Goal: Complete application form

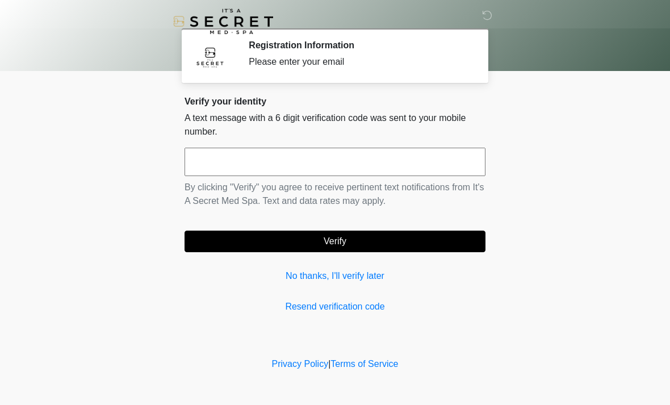
click at [221, 165] on input "text" at bounding box center [335, 162] width 301 height 28
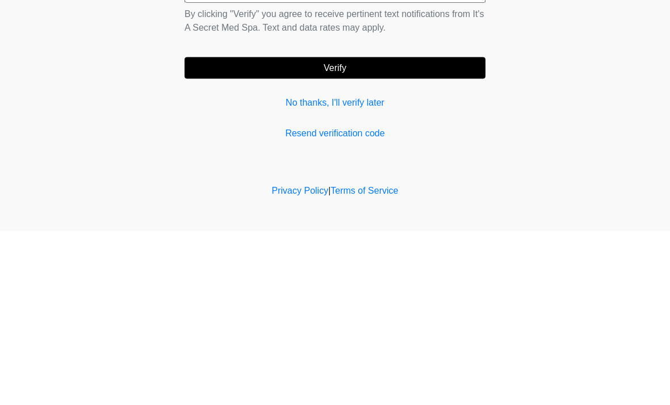
type input "******"
click at [319, 231] on button "Verify" at bounding box center [335, 242] width 301 height 22
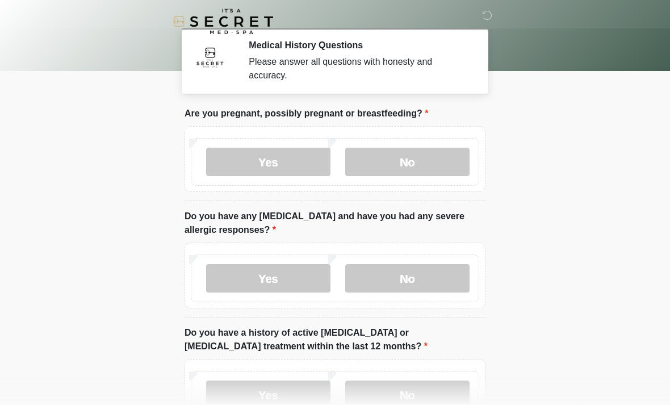
click at [433, 158] on label "No" at bounding box center [407, 162] width 124 height 28
click at [411, 274] on label "No" at bounding box center [407, 278] width 124 height 28
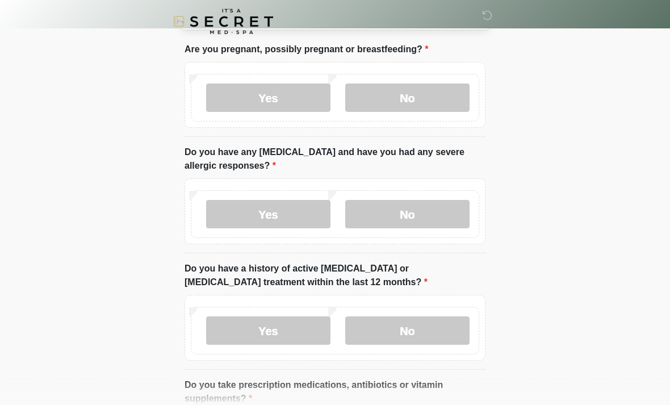
scroll to position [68, 0]
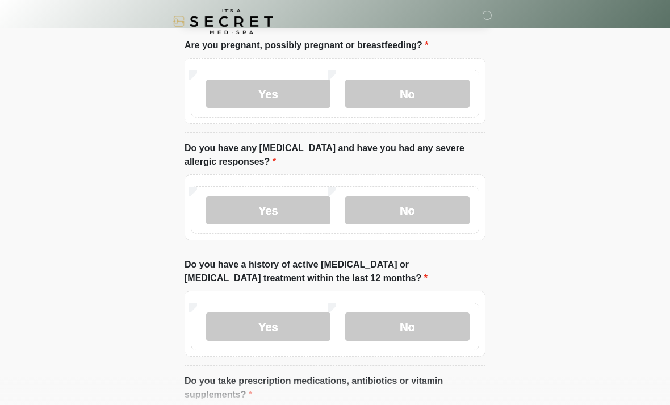
click at [391, 334] on label "No" at bounding box center [407, 326] width 124 height 28
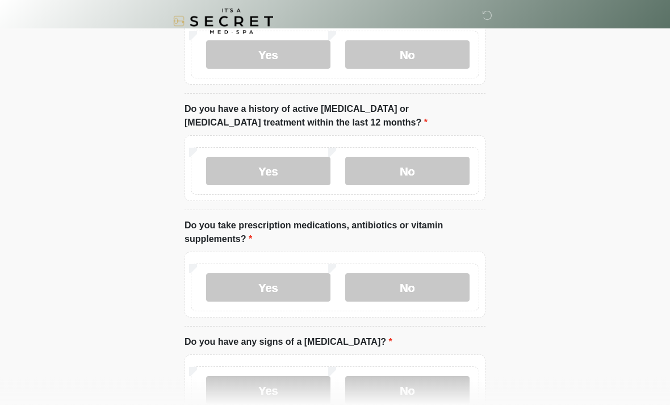
scroll to position [224, 0]
click at [409, 280] on label "No" at bounding box center [407, 287] width 124 height 28
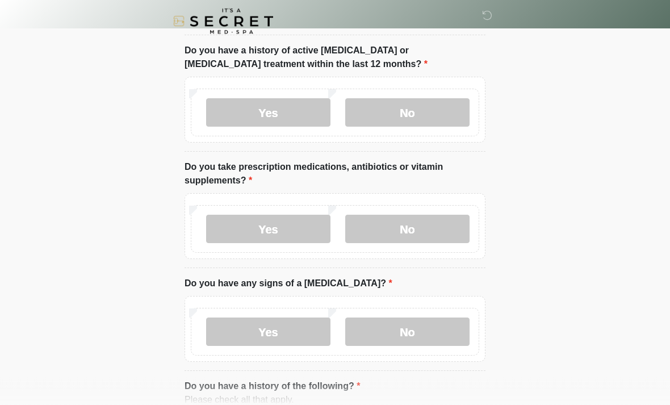
scroll to position [301, 0]
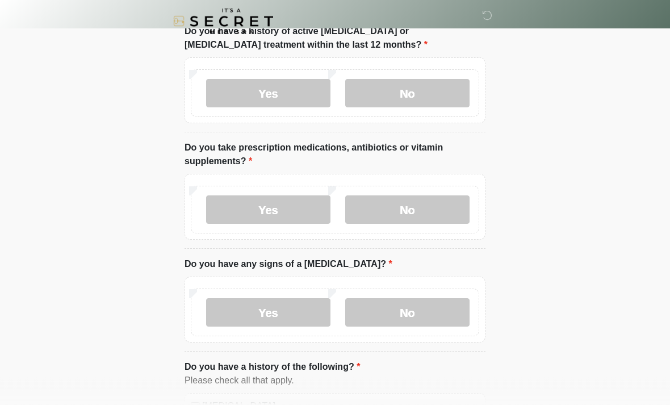
click at [416, 302] on label "No" at bounding box center [407, 313] width 124 height 28
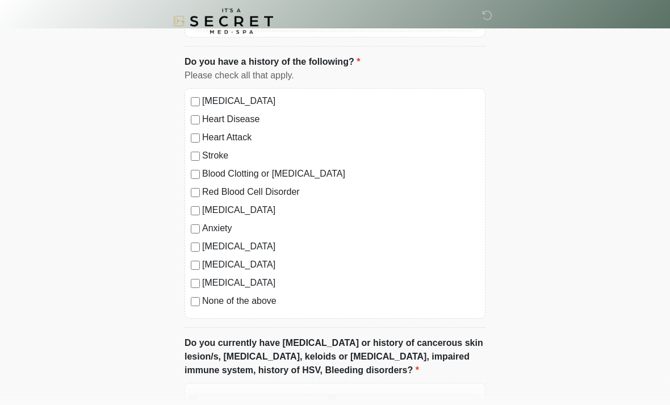
scroll to position [604, 0]
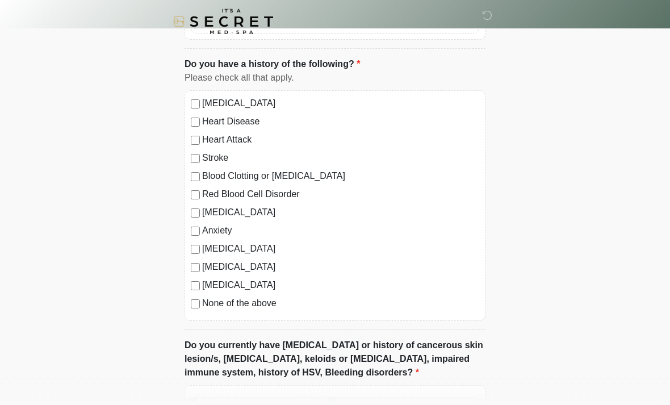
click at [499, 342] on div "‎ ‎ Medical History Questions Please answer all questions with honesty and accu…" at bounding box center [335, 65] width 341 height 1316
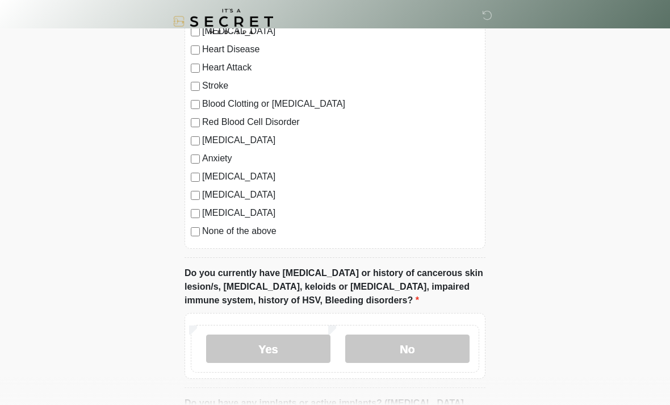
scroll to position [688, 0]
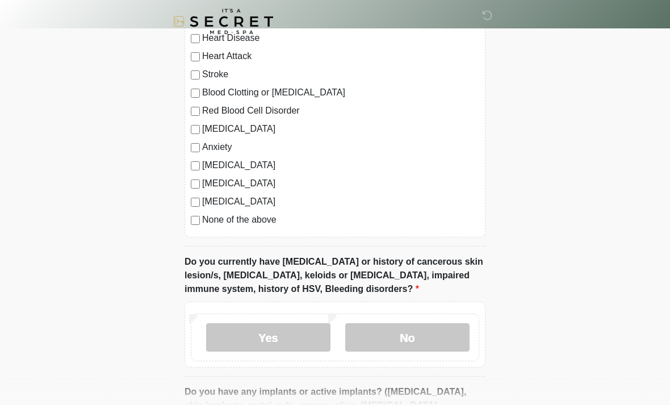
click at [421, 341] on label "No" at bounding box center [407, 337] width 124 height 28
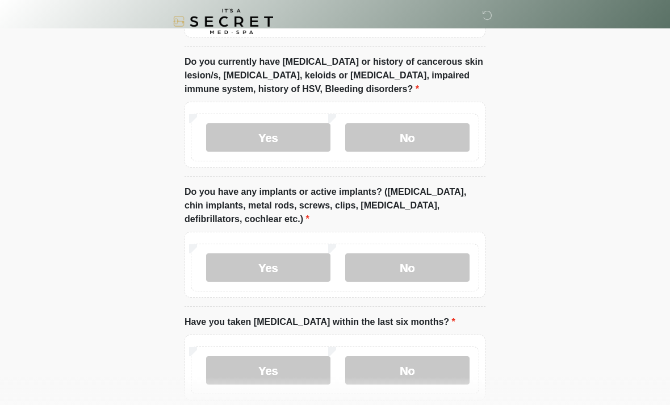
scroll to position [891, 0]
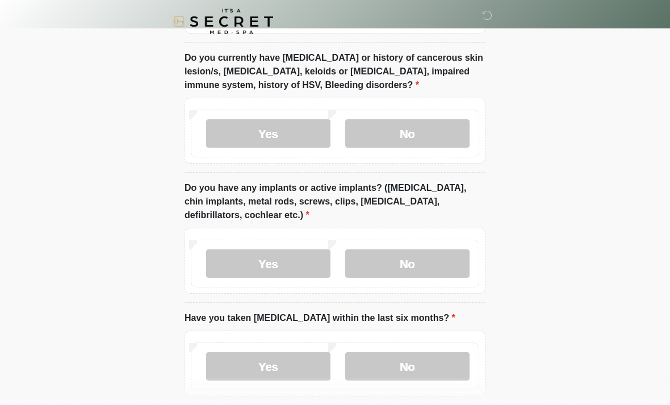
click at [291, 250] on label "Yes" at bounding box center [268, 263] width 124 height 28
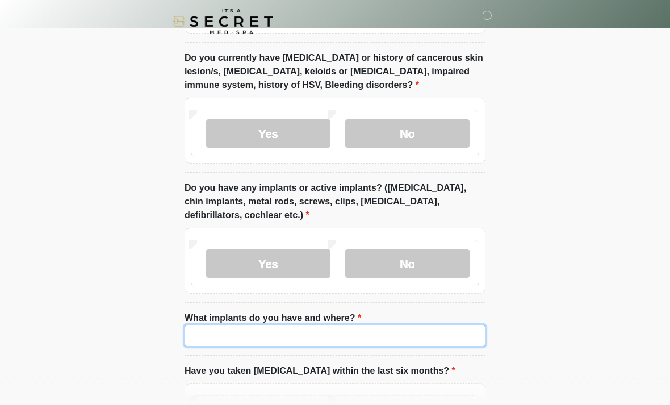
click at [271, 333] on input "What implants do you have and where?" at bounding box center [335, 336] width 301 height 22
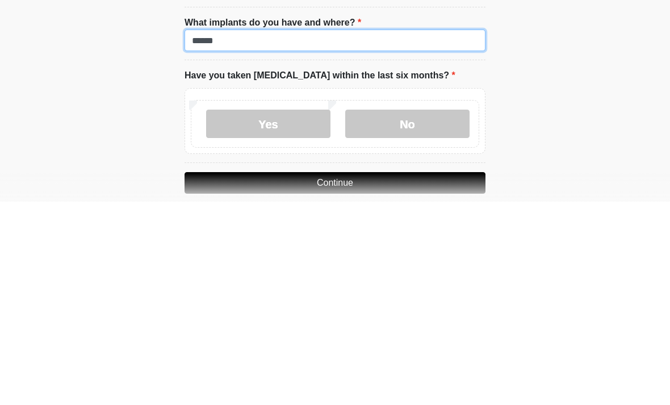
scroll to position [985, 0]
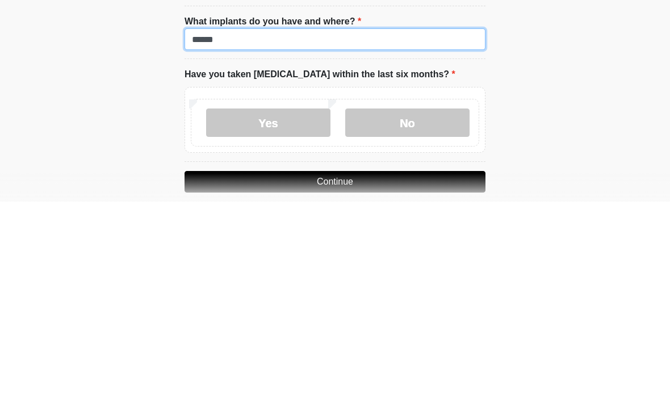
type input "******"
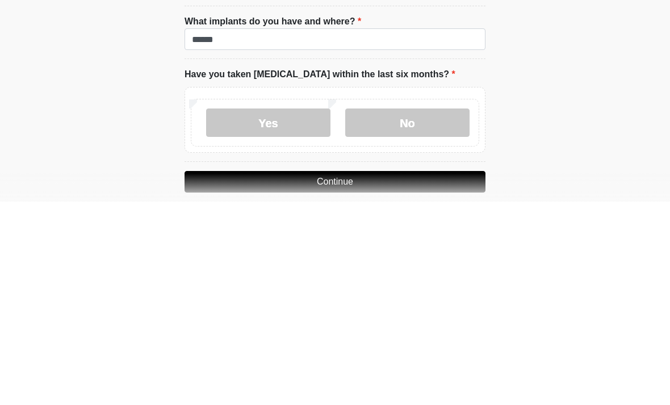
click at [391, 312] on label "No" at bounding box center [407, 326] width 124 height 28
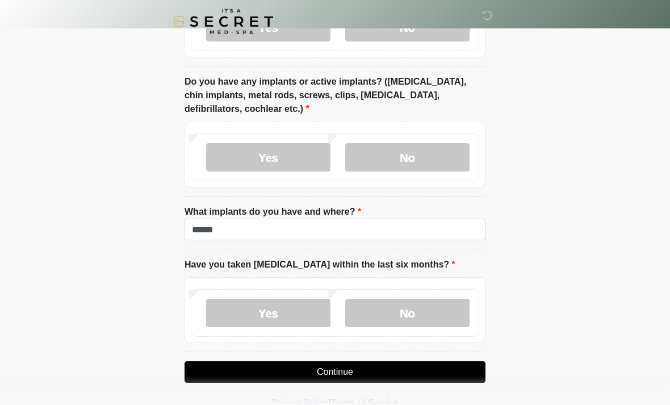
click at [342, 377] on button "Continue" at bounding box center [335, 372] width 301 height 22
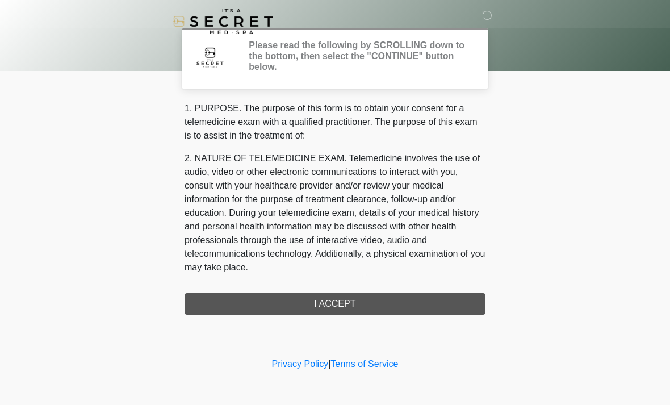
scroll to position [0, 0]
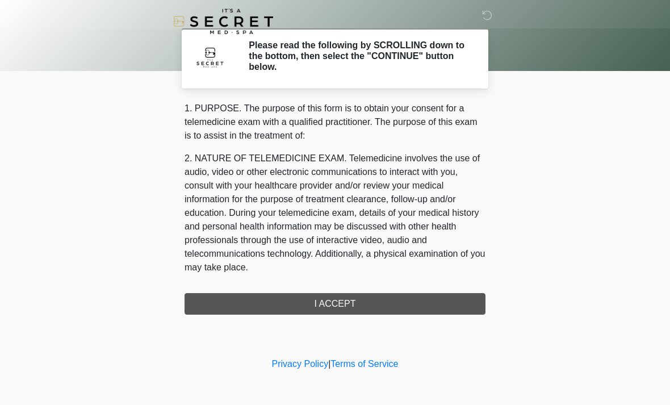
click at [344, 312] on div "1. PURPOSE. The purpose of this form is to obtain your consent for a telemedici…" at bounding box center [335, 208] width 301 height 213
click at [347, 310] on div "1. PURPOSE. The purpose of this form is to obtain your consent for a telemedici…" at bounding box center [335, 208] width 301 height 213
click at [329, 308] on div "1. PURPOSE. The purpose of this form is to obtain your consent for a telemedici…" at bounding box center [335, 208] width 301 height 213
click at [339, 300] on div "1. PURPOSE. The purpose of this form is to obtain your consent for a telemedici…" at bounding box center [335, 208] width 301 height 213
click at [336, 301] on div "1. PURPOSE. The purpose of this form is to obtain your consent for a telemedici…" at bounding box center [335, 208] width 301 height 213
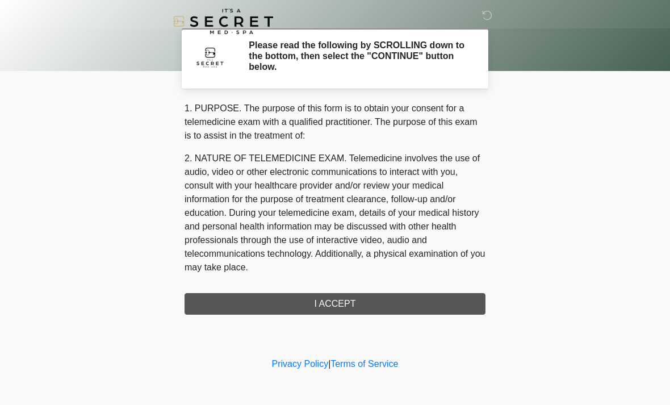
click at [336, 301] on div "1. PURPOSE. The purpose of this form is to obtain your consent for a telemedici…" at bounding box center [335, 208] width 301 height 213
click at [331, 310] on div "1. PURPOSE. The purpose of this form is to obtain your consent for a telemedici…" at bounding box center [335, 208] width 301 height 213
click at [331, 309] on div "1. PURPOSE. The purpose of this form is to obtain your consent for a telemedici…" at bounding box center [335, 208] width 301 height 213
click at [336, 308] on div "1. PURPOSE. The purpose of this form is to obtain your consent for a telemedici…" at bounding box center [335, 208] width 301 height 213
click at [342, 307] on div "1. PURPOSE. The purpose of this form is to obtain your consent for a telemedici…" at bounding box center [335, 208] width 301 height 213
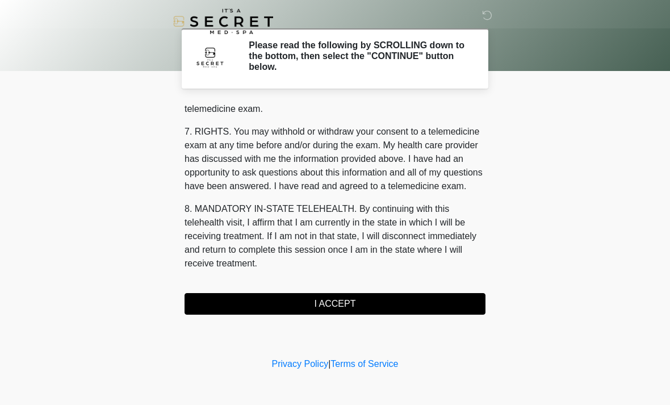
scroll to position [481, 0]
click at [341, 298] on button "I ACCEPT" at bounding box center [335, 304] width 301 height 22
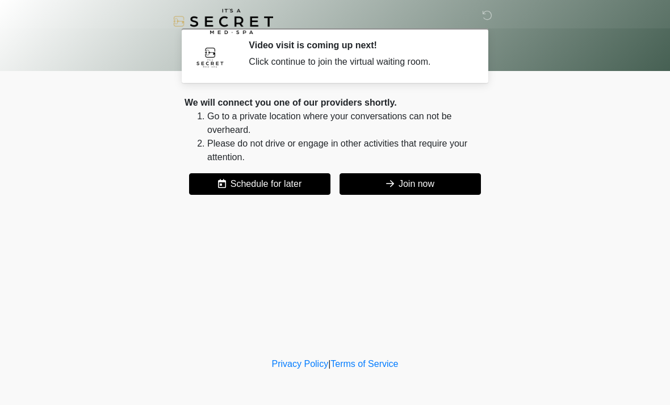
click at [414, 189] on button "Join now" at bounding box center [410, 184] width 141 height 22
click at [376, 186] on button "Join now" at bounding box center [410, 184] width 141 height 22
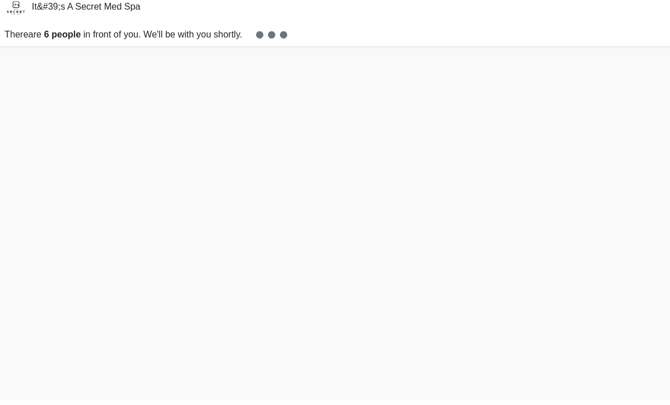
scroll to position [3, 0]
